Goal: Go to known website: Go to known website

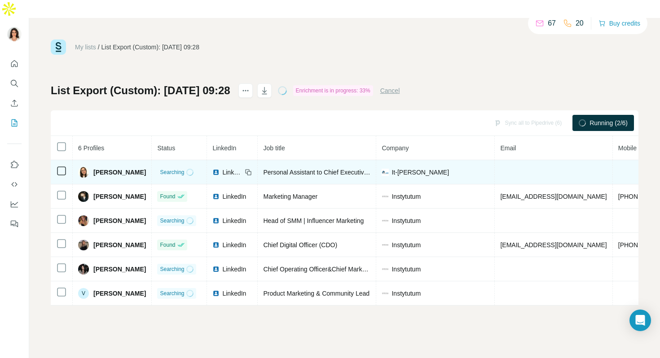
click at [242, 168] on span "LinkedIn" at bounding box center [232, 172] width 20 height 9
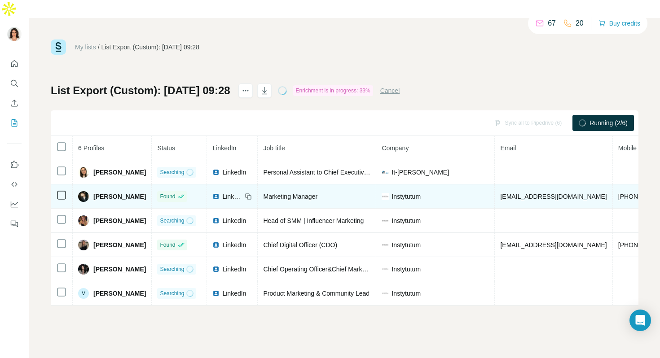
click at [242, 192] on span "LinkedIn" at bounding box center [232, 196] width 20 height 9
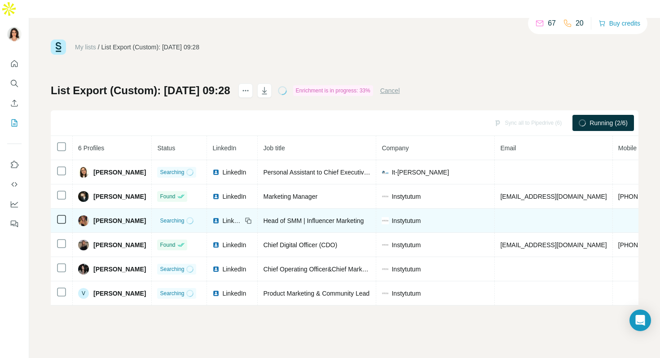
click at [242, 216] on span "LinkedIn" at bounding box center [232, 220] width 20 height 9
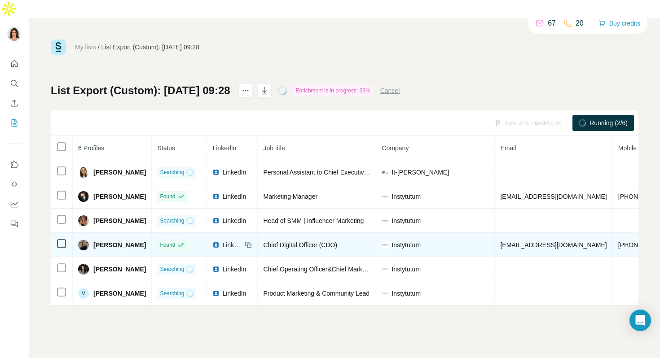
click at [242, 241] on span "LinkedIn" at bounding box center [232, 245] width 20 height 9
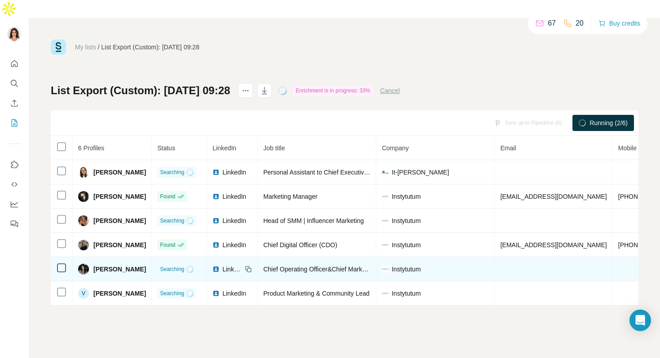
click at [242, 265] on span "LinkedIn" at bounding box center [232, 269] width 20 height 9
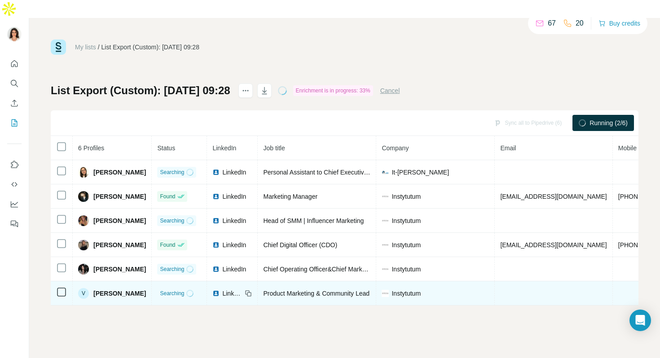
click at [242, 289] on span "LinkedIn" at bounding box center [232, 293] width 20 height 9
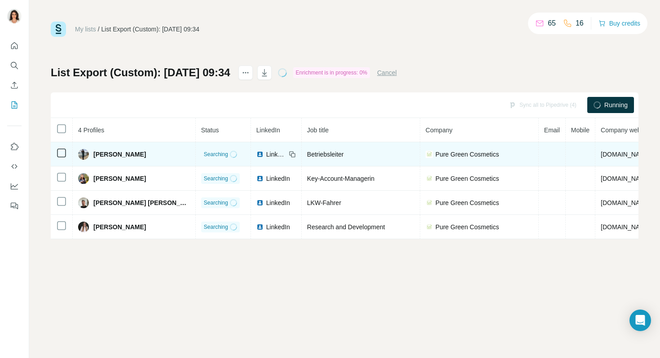
click at [266, 154] on span "LinkedIn" at bounding box center [276, 154] width 20 height 9
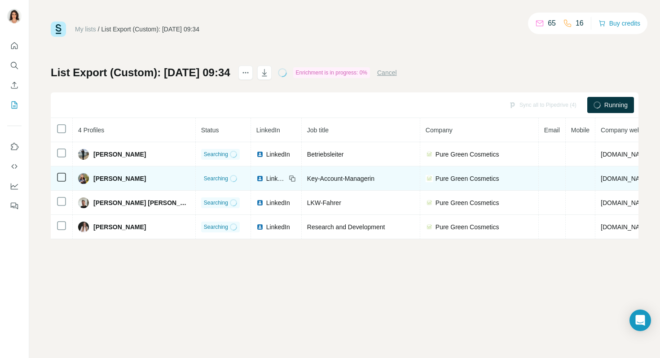
click at [266, 180] on span "LinkedIn" at bounding box center [276, 178] width 20 height 9
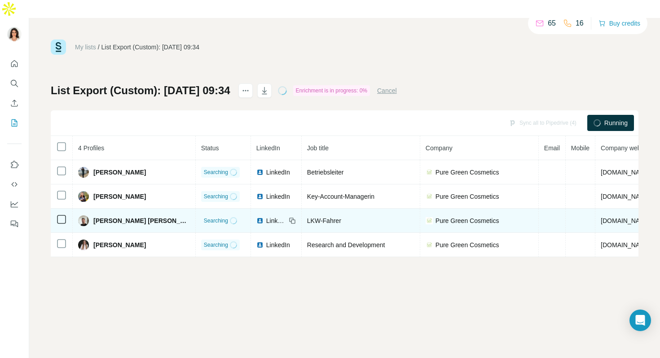
click at [266, 216] on span "LinkedIn" at bounding box center [276, 220] width 20 height 9
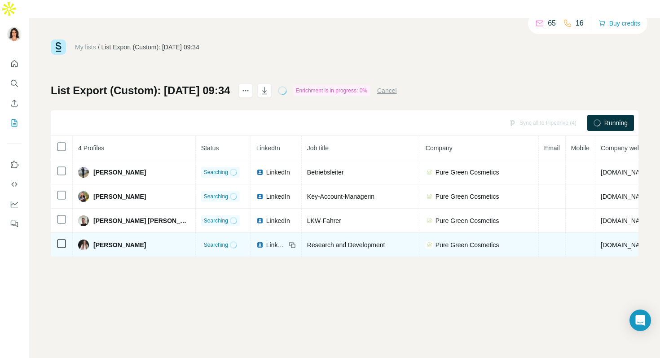
click at [266, 241] on span "LinkedIn" at bounding box center [276, 245] width 20 height 9
